Goal: Task Accomplishment & Management: Manage account settings

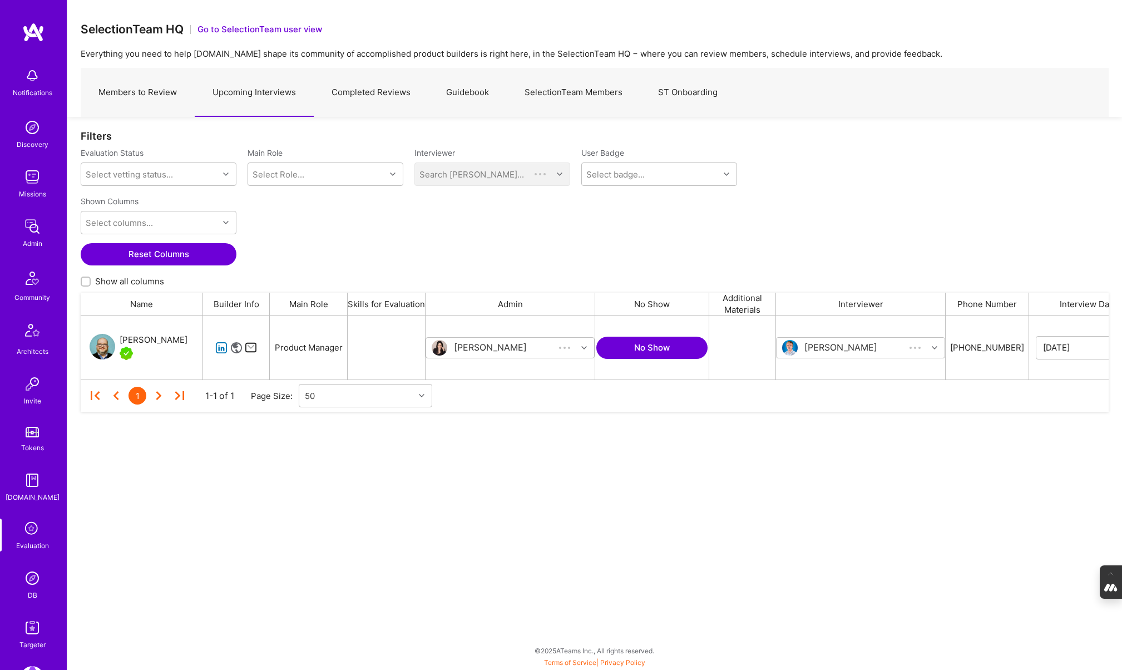
scroll to position [64, 1028]
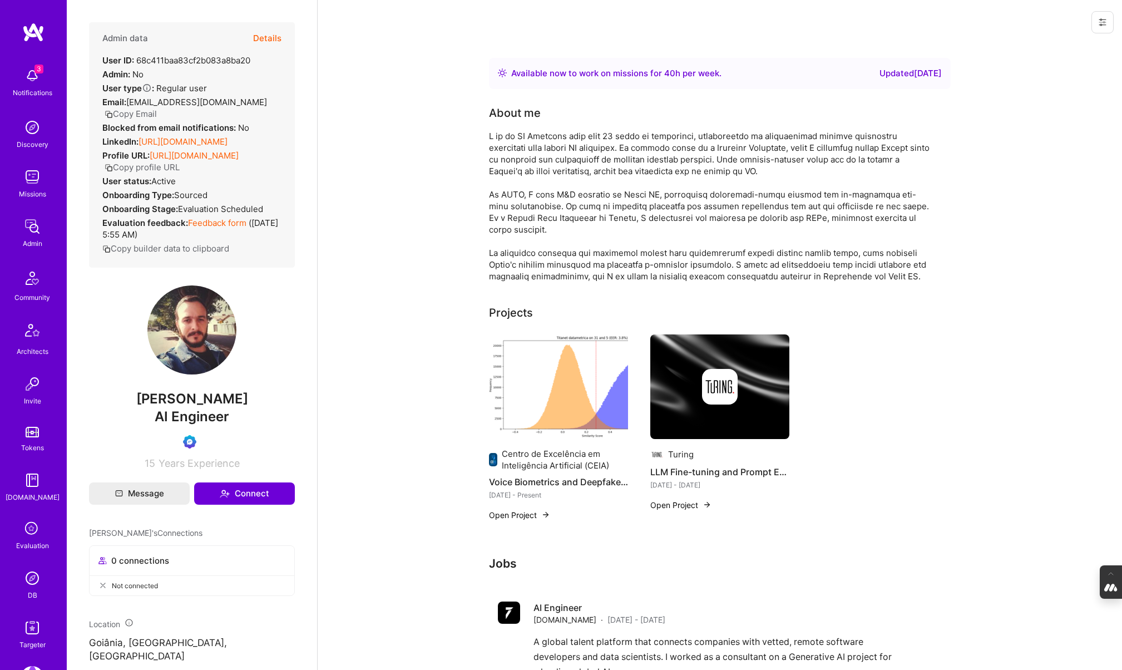
click at [271, 37] on button "Details" at bounding box center [267, 38] width 28 height 32
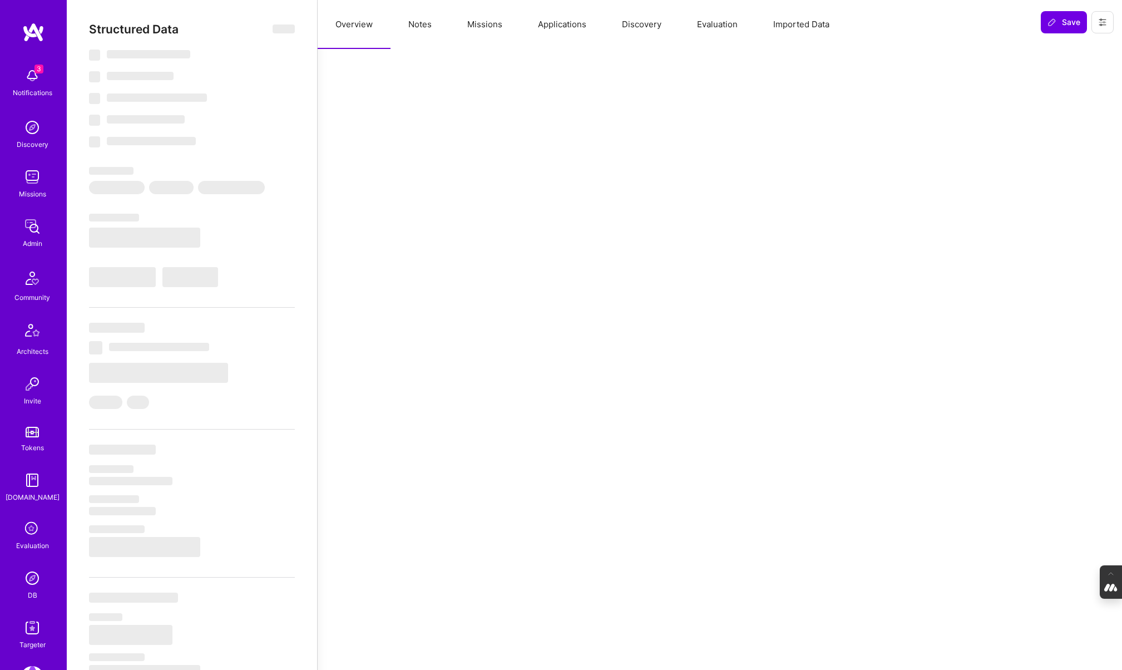
click at [709, 31] on button "Evaluation" at bounding box center [717, 24] width 76 height 49
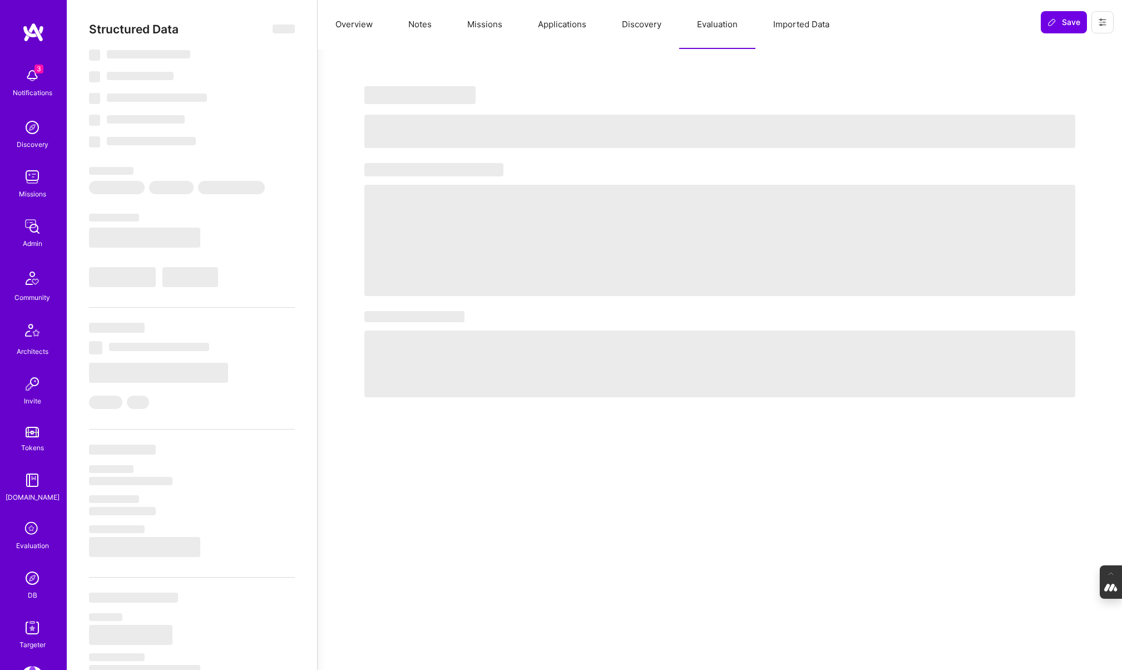
select select "Right Now"
select select "Verified"
select select "BR"
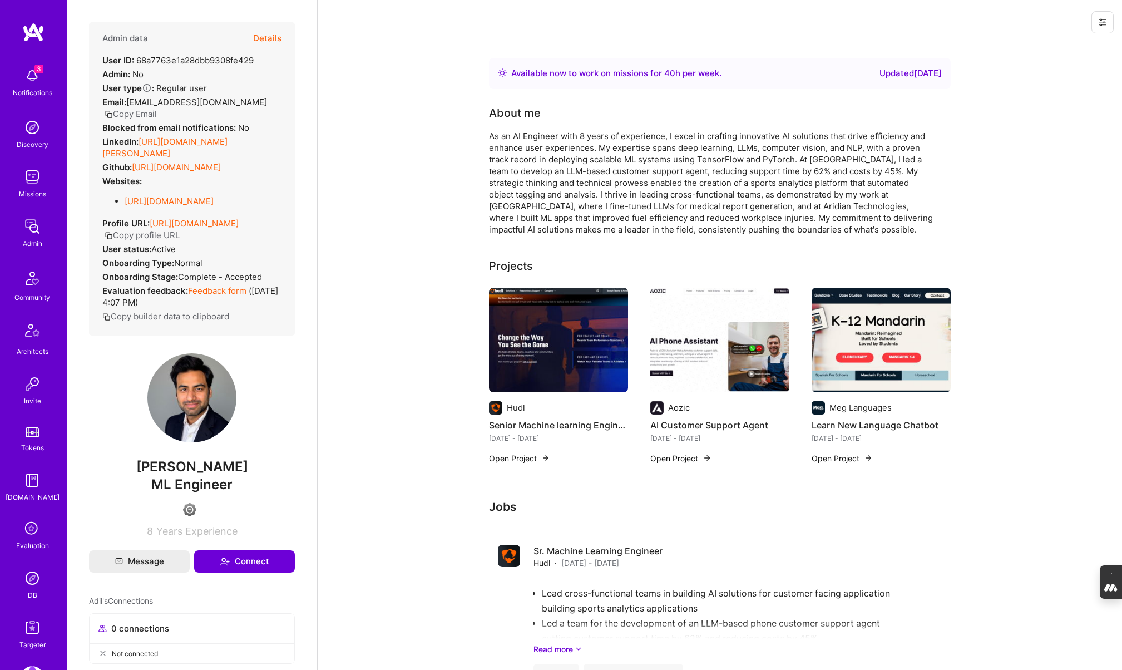
click at [265, 32] on button "Details" at bounding box center [267, 38] width 28 height 32
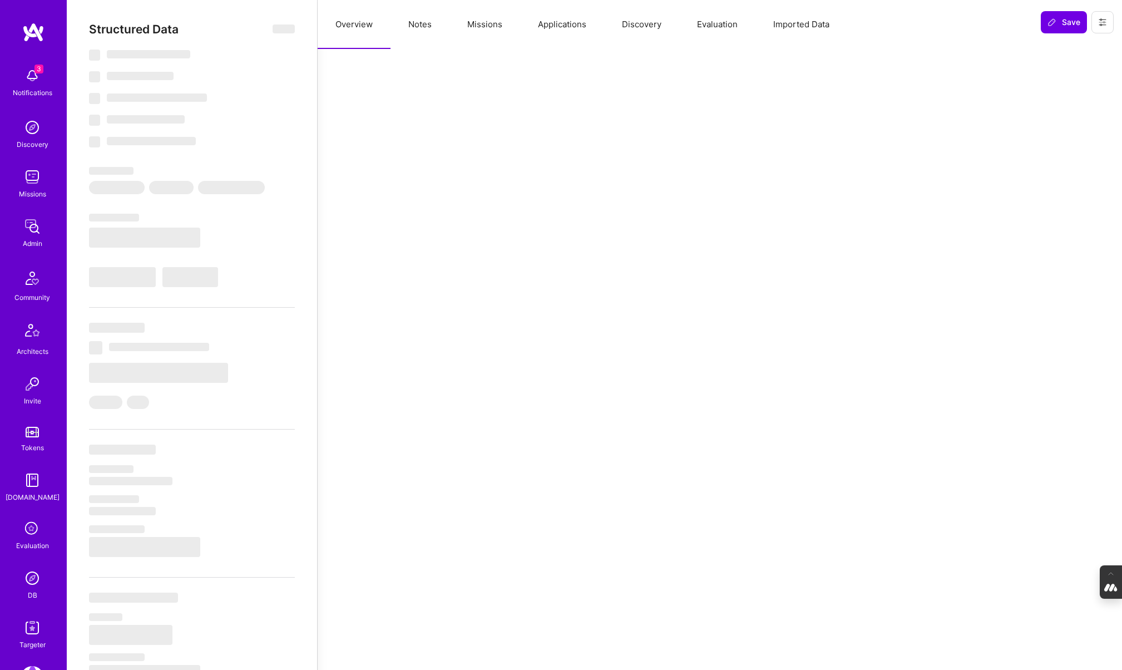
click at [709, 33] on button "Evaluation" at bounding box center [717, 24] width 76 height 49
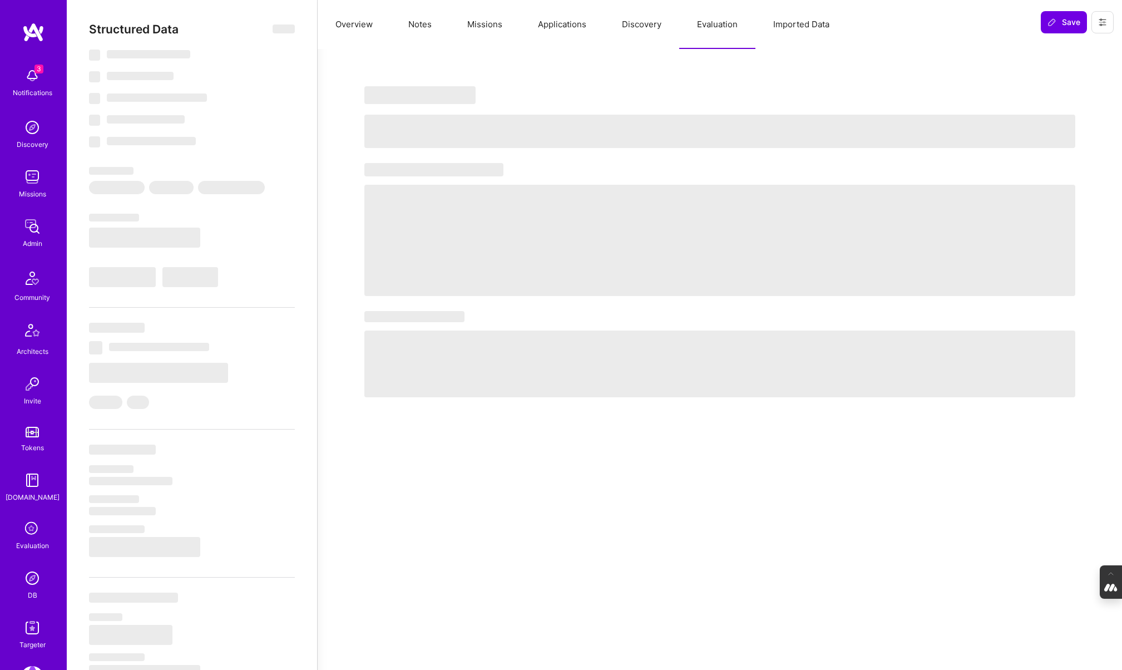
select select "Right Now"
select select "4"
select select "7"
select select "6"
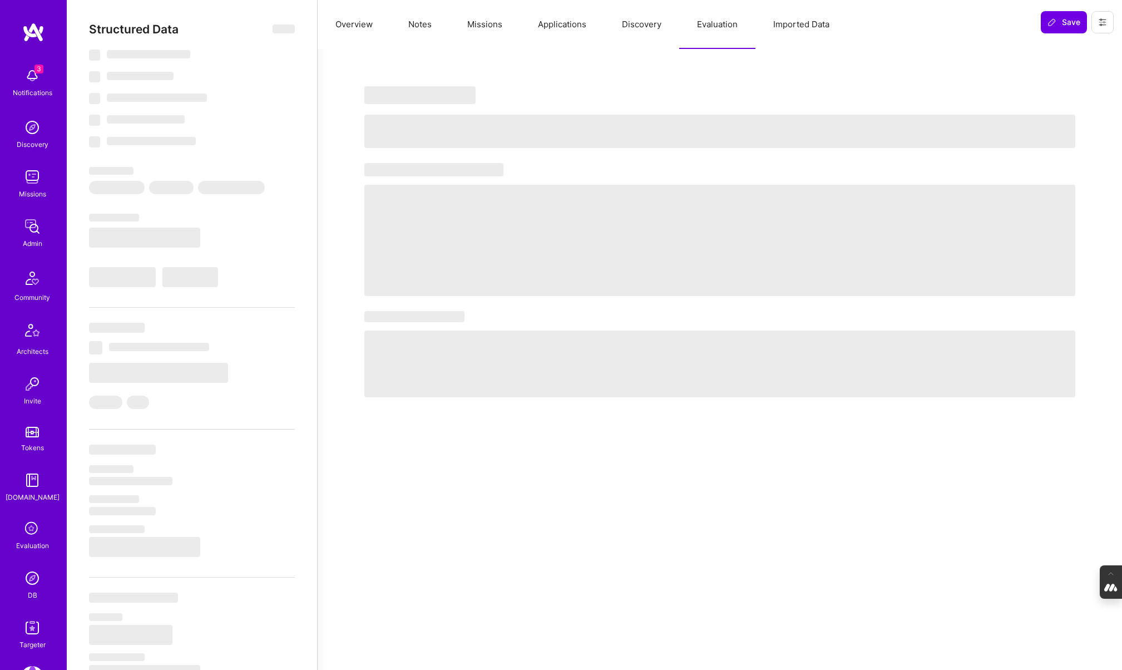
select select "US"
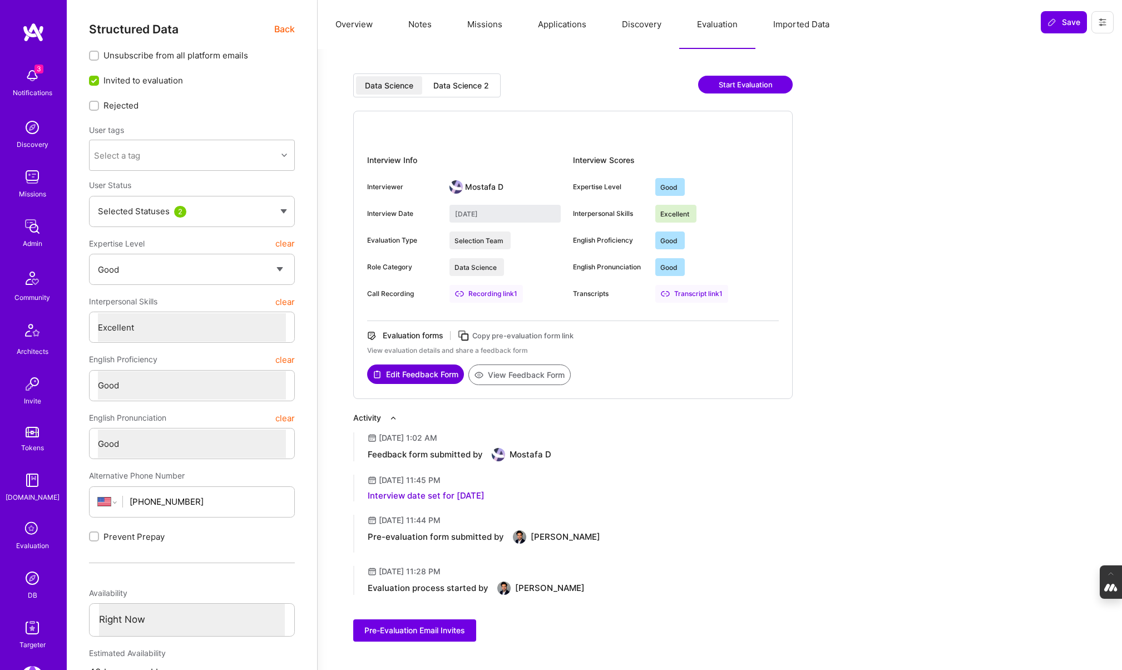
click at [467, 79] on div "Data Science 2" at bounding box center [460, 85] width 73 height 18
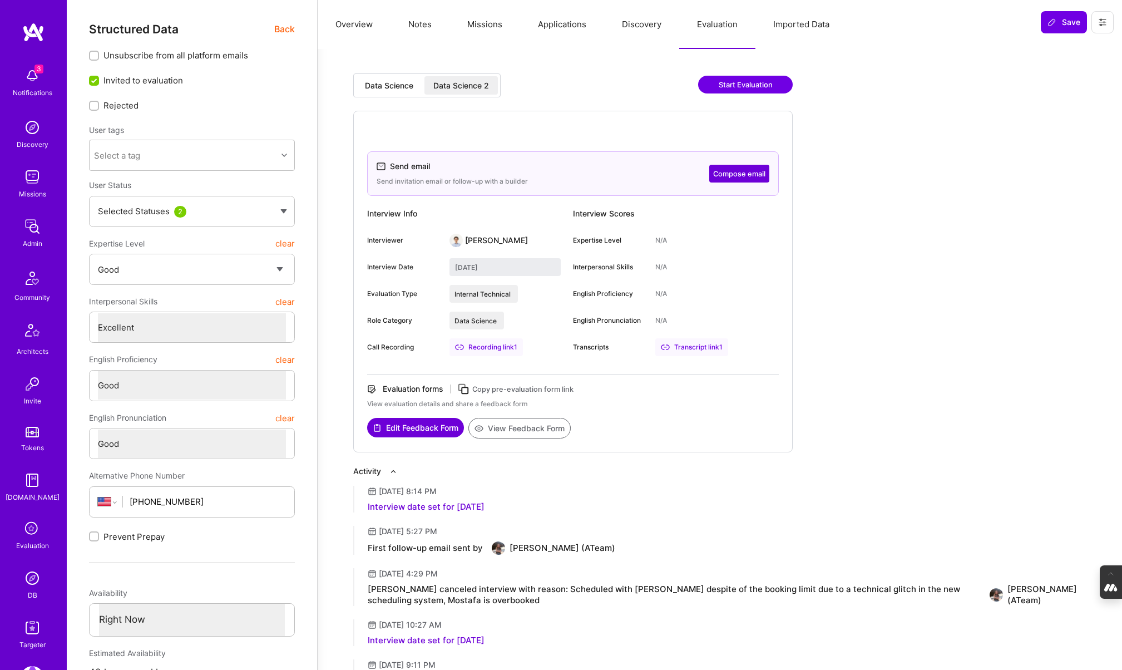
click at [379, 84] on div "Data Science" at bounding box center [389, 85] width 48 height 11
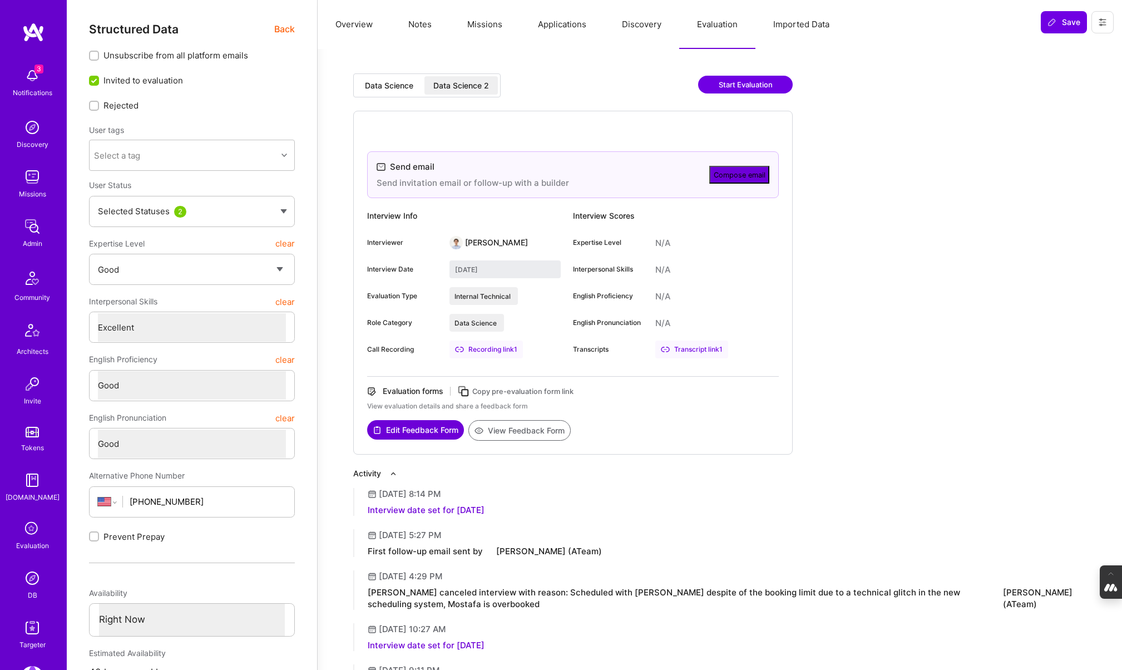
type input "September 1, 2025"
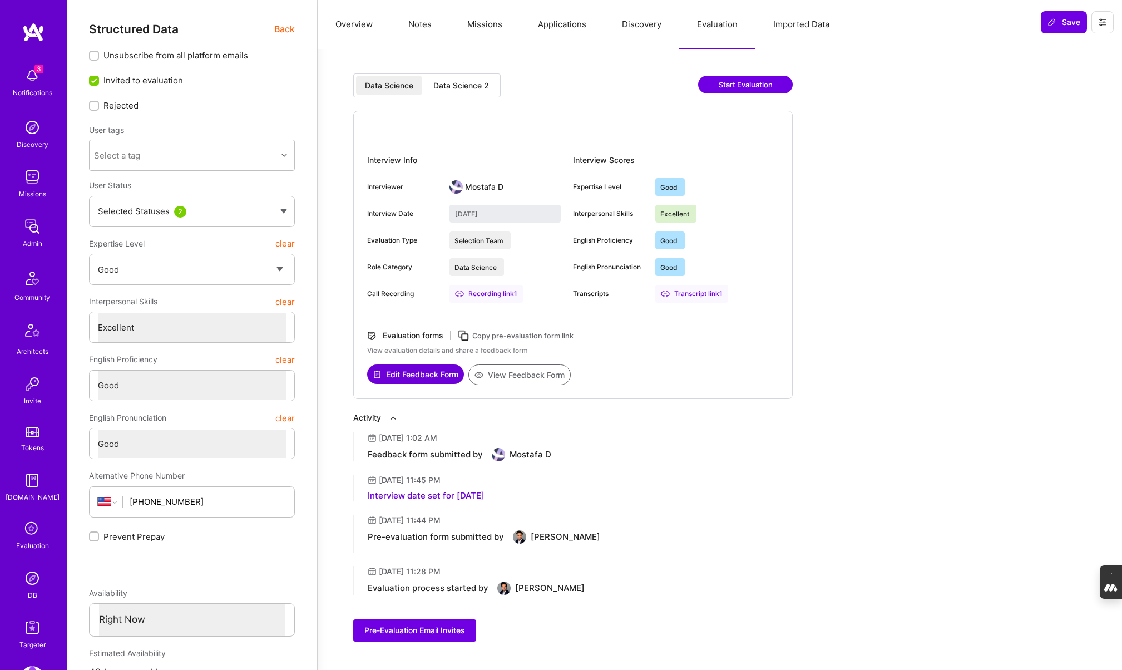
click at [279, 29] on span "Back" at bounding box center [284, 29] width 21 height 14
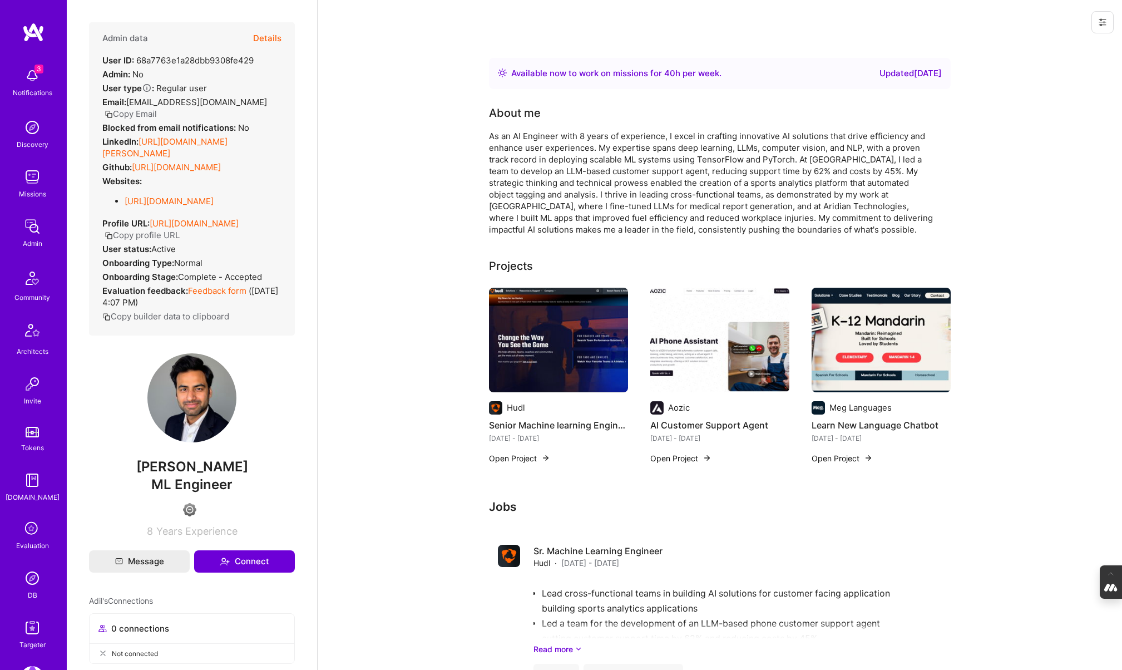
click at [23, 540] on div "Evaluation" at bounding box center [32, 545] width 33 height 12
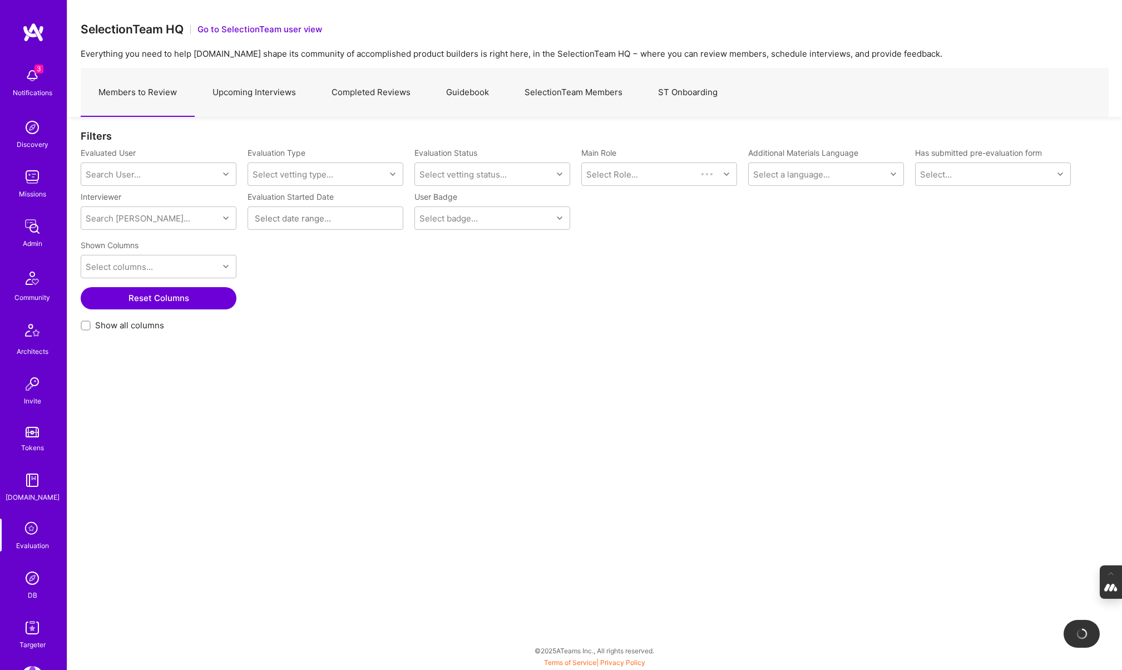
click at [563, 81] on link "SelectionTeam Members" at bounding box center [573, 92] width 133 height 48
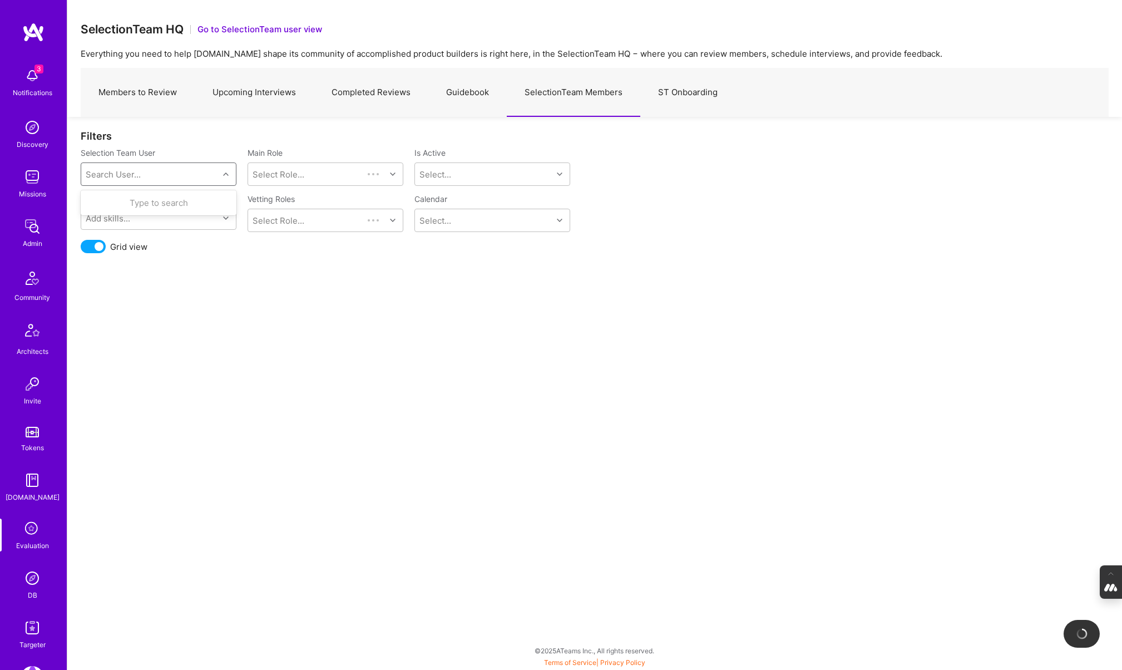
click at [172, 167] on div "Search User..." at bounding box center [149, 174] width 137 height 22
type input "javier"
click at [146, 211] on div "javier@goleancrush.com" at bounding box center [172, 220] width 113 height 23
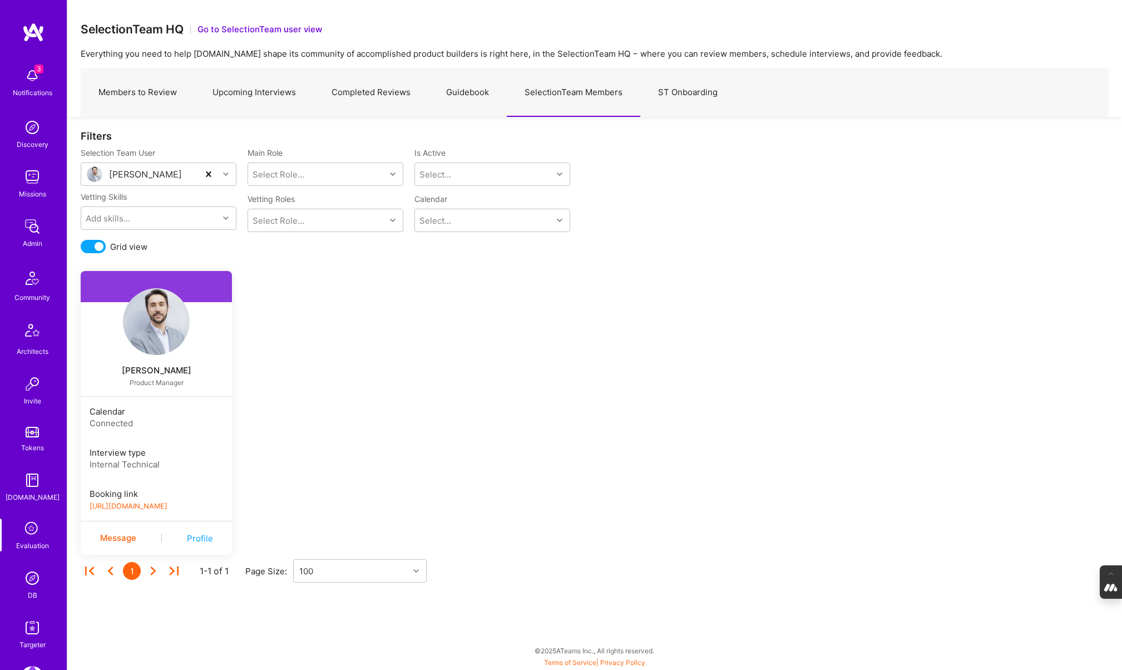
click at [161, 507] on link "https://platform-v2.a.team/interview-scheduling/booking/javierrincon/evaluation" at bounding box center [129, 506] width 78 height 8
click at [209, 341] on div at bounding box center [156, 321] width 151 height 67
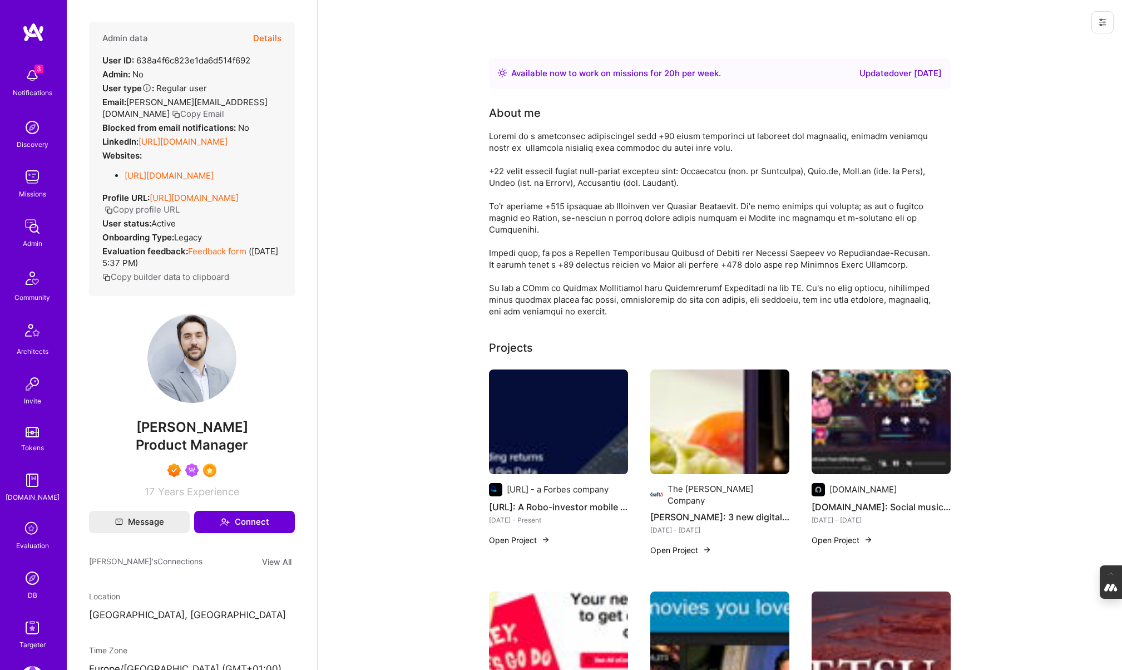
click at [1103, 24] on icon at bounding box center [1102, 22] width 9 height 9
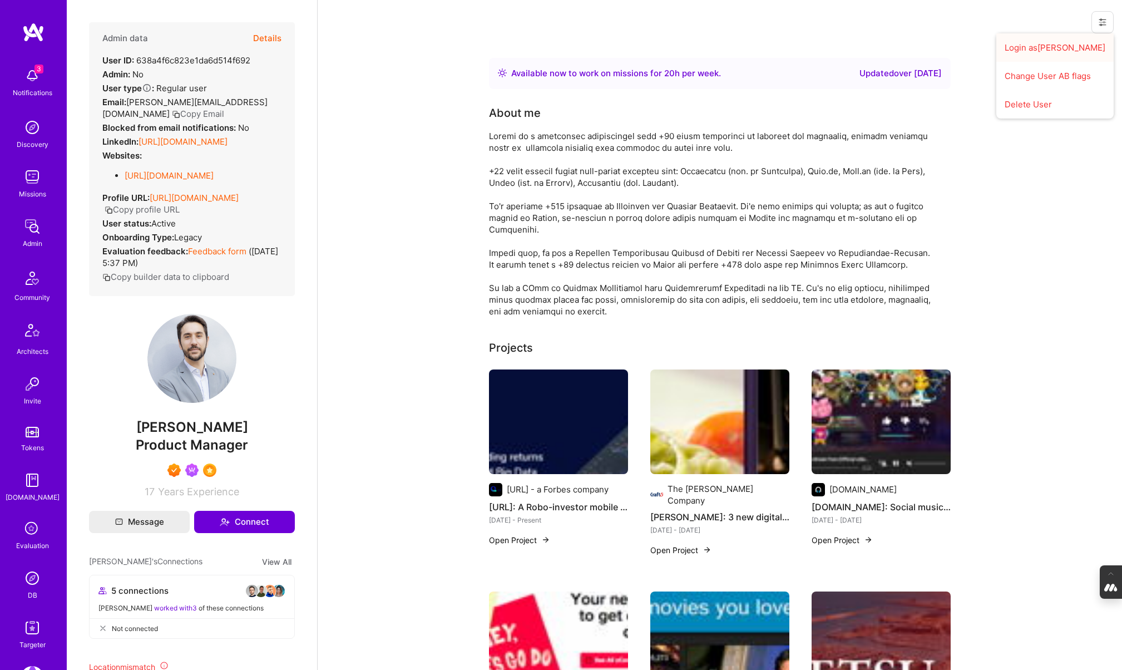
click at [1045, 49] on button "Login as Javier" at bounding box center [1054, 47] width 117 height 28
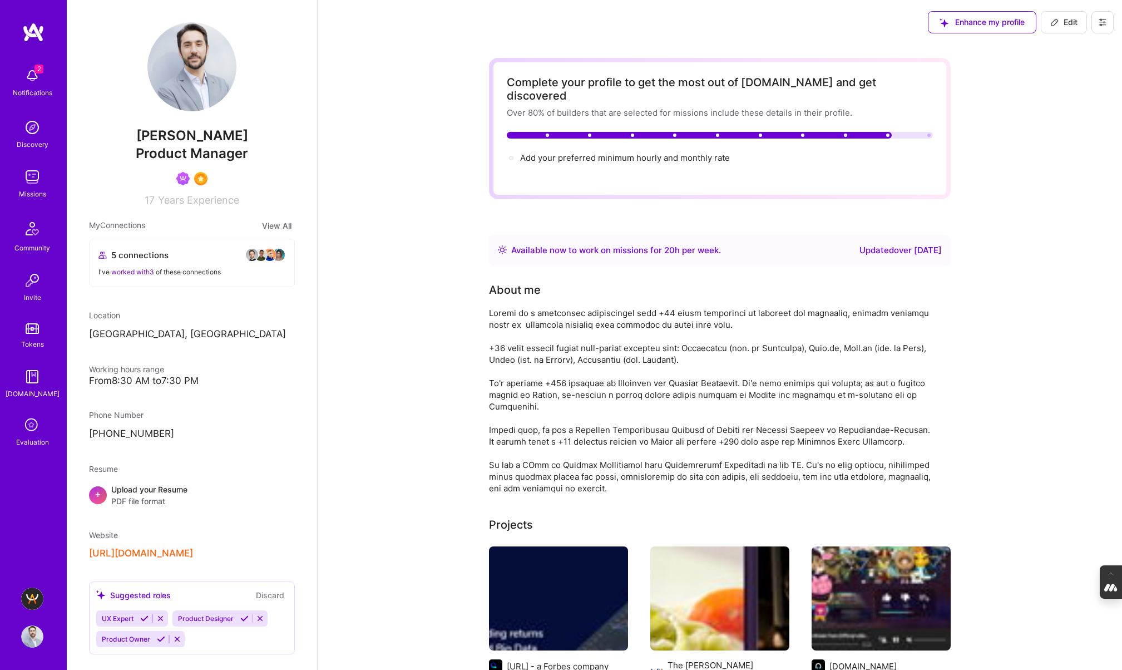
click at [1104, 19] on icon at bounding box center [1102, 22] width 9 height 9
click at [1052, 51] on button "Settings" at bounding box center [1071, 47] width 83 height 28
